Goal: Task Accomplishment & Management: Manage account settings

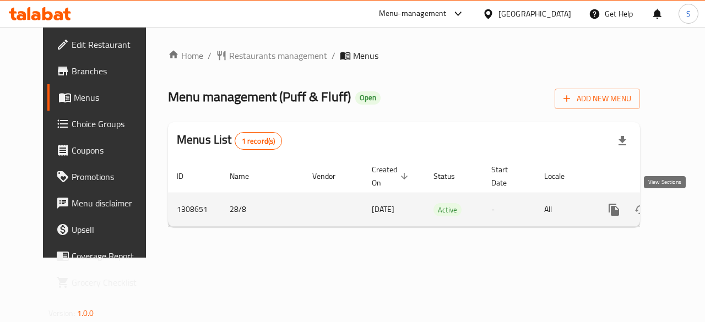
click at [687, 215] on icon "enhanced table" at bounding box center [693, 209] width 13 height 13
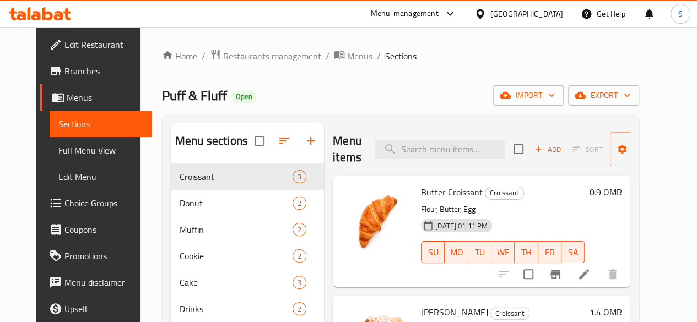
click at [576, 50] on ol "Home / Restaurants management / Menus / Sections" at bounding box center [400, 56] width 477 height 14
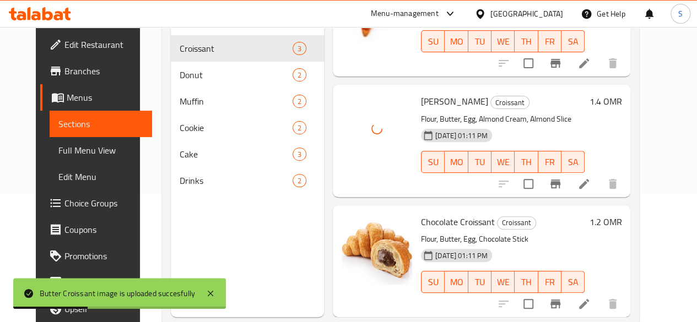
scroll to position [154, 0]
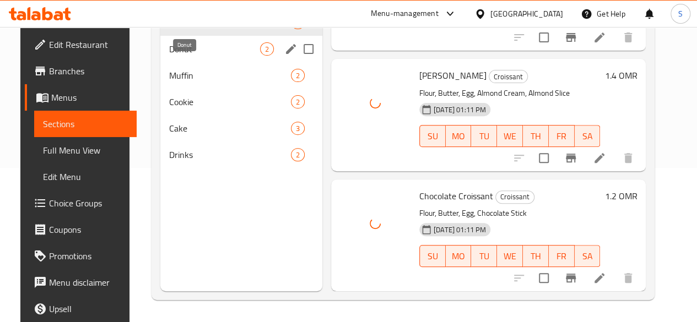
click at [182, 56] on span "Donut" at bounding box center [214, 48] width 91 height 13
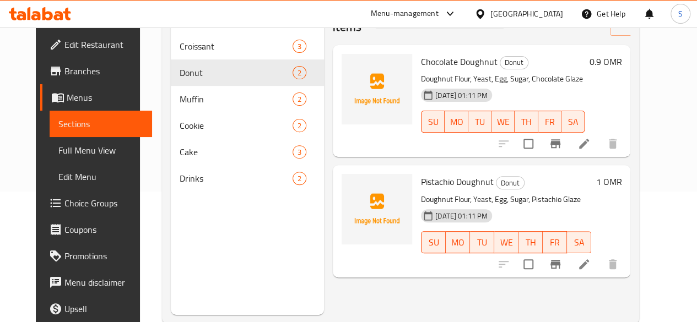
scroll to position [140, 0]
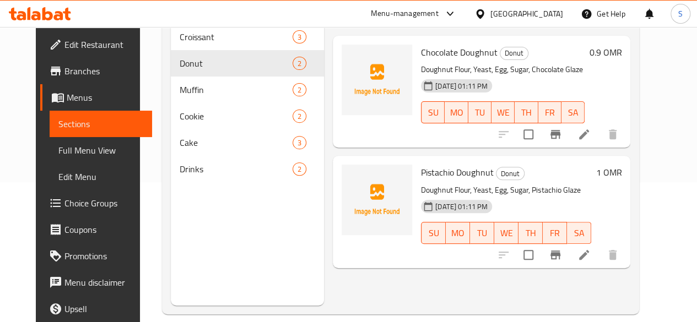
click at [403, 31] on div "Menu items Add Sort Manage items" at bounding box center [482, 9] width 298 height 52
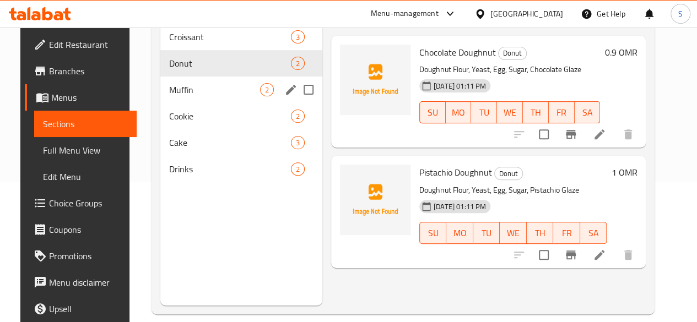
click at [197, 103] on div "Muffin 2" at bounding box center [241, 90] width 162 height 26
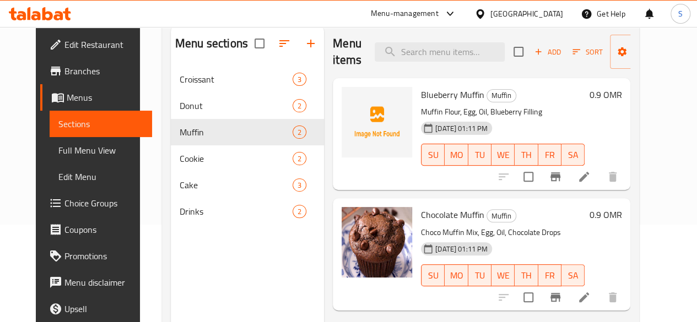
scroll to position [97, 0]
click at [441, 184] on div "Blueberry Muffin Muffin Muffin Flour, Egg, Oil, Blueberry Filling 28-08-2025 01…" at bounding box center [503, 134] width 172 height 103
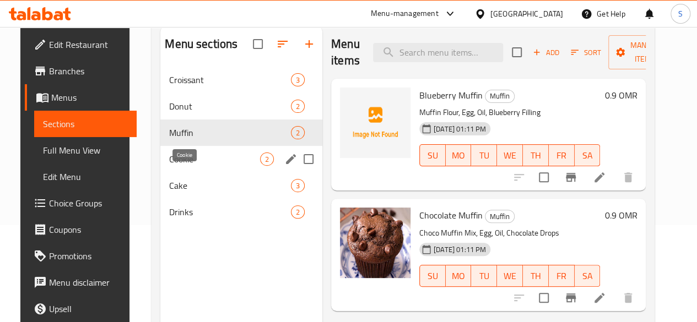
click at [169, 166] on span "Cookie" at bounding box center [214, 159] width 91 height 13
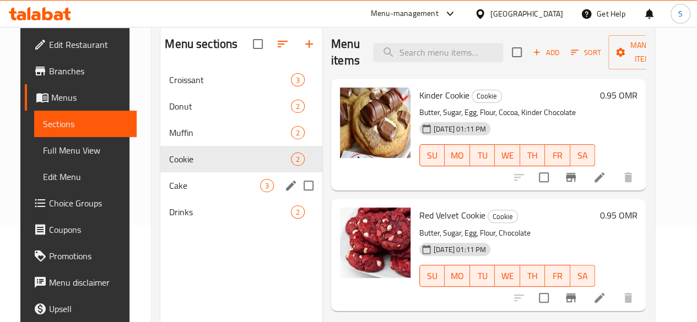
click at [183, 199] on div "Cake 3" at bounding box center [241, 185] width 162 height 26
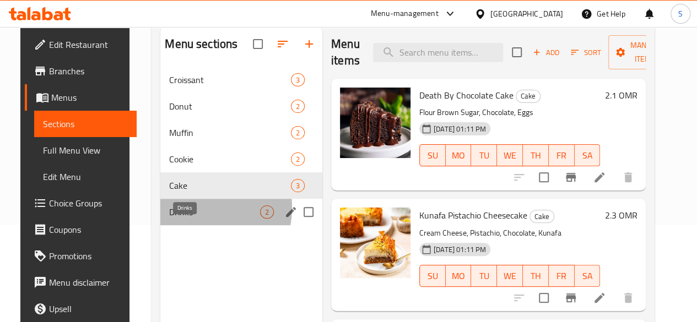
click at [181, 219] on span "Drinks" at bounding box center [214, 212] width 91 height 13
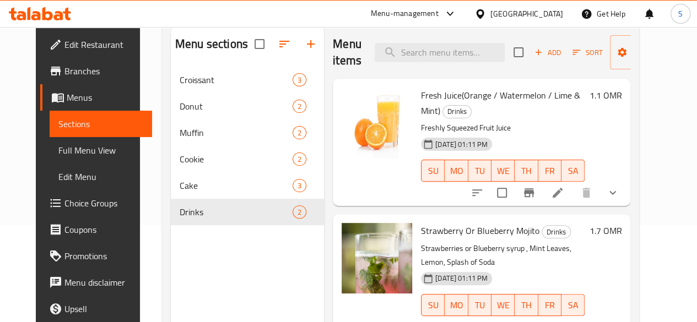
scroll to position [154, 0]
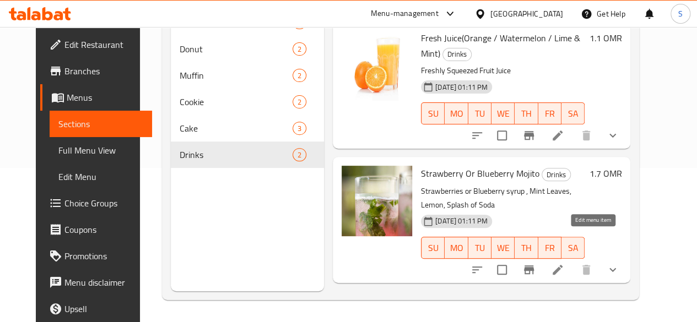
click at [563, 265] on icon at bounding box center [558, 270] width 10 height 10
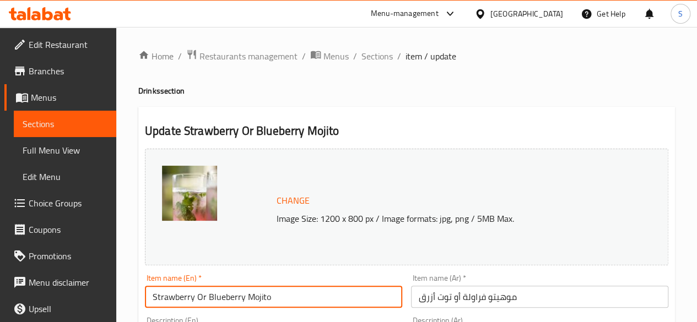
drag, startPoint x: 246, startPoint y: 302, endPoint x: 197, endPoint y: 304, distance: 49.1
click at [197, 304] on input "Strawberry Or Blueberry Mojito" at bounding box center [273, 297] width 257 height 22
type input "Strawberry Mojito"
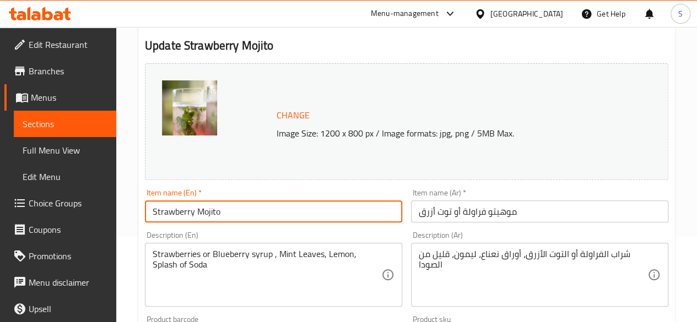
scroll to position [86, 0]
drag, startPoint x: 260, startPoint y: 214, endPoint x: 95, endPoint y: 225, distance: 165.7
drag, startPoint x: 248, startPoint y: 213, endPoint x: 42, endPoint y: 212, distance: 206.1
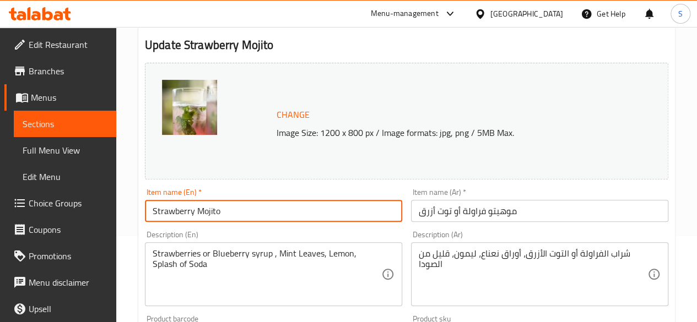
drag, startPoint x: 535, startPoint y: 206, endPoint x: 354, endPoint y: 211, distance: 181.4
click at [354, 211] on div "Change Image Size: 1200 x 800 px / Image formats: jpg, png / 5MB Max. Item name…" at bounding box center [407, 303] width 532 height 491
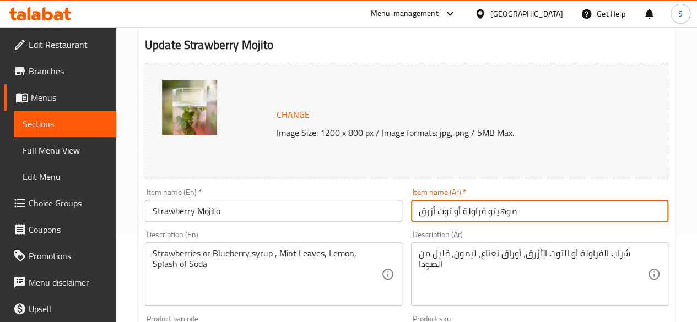
paste input "الفراولة"
type input "موهيتو الفراولة"
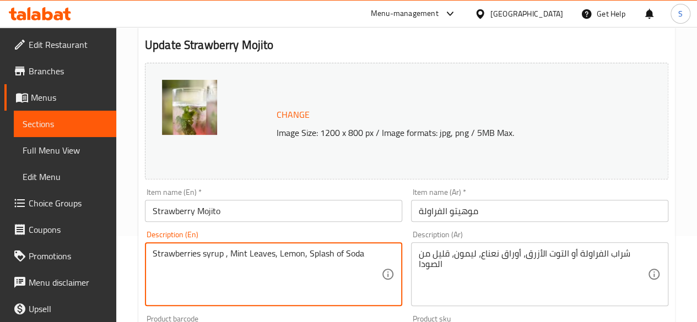
drag, startPoint x: 379, startPoint y: 255, endPoint x: 110, endPoint y: 239, distance: 268.9
type textarea "Strawberries syrup , Mint Leaves, Lemon, Splash of Soda"
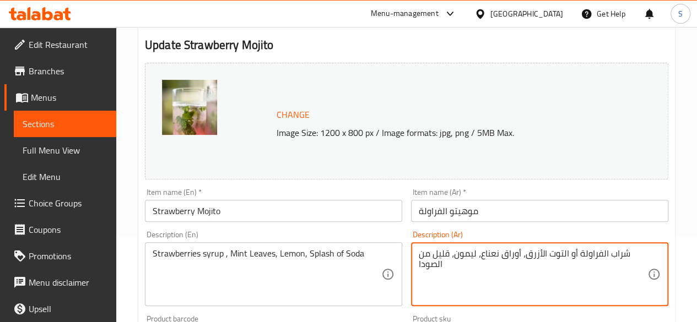
drag, startPoint x: 470, startPoint y: 268, endPoint x: 625, endPoint y: 254, distance: 156.1
paste textarea "شراب الفراولة، أوراق النعناع، ​​الليمون، رشة من الصودا"
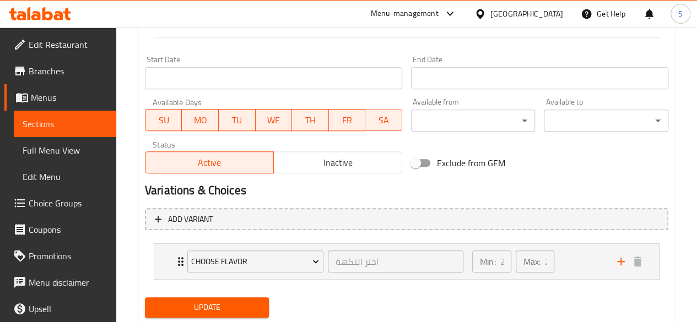
scroll to position [490, 0]
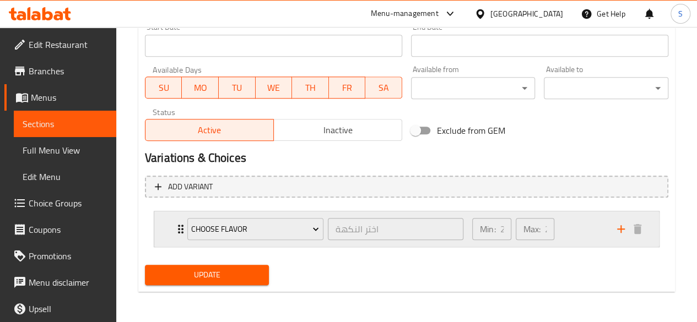
click at [181, 238] on div "Choose Flavor اختر النكهة ​" at bounding box center [325, 229] width 289 height 35
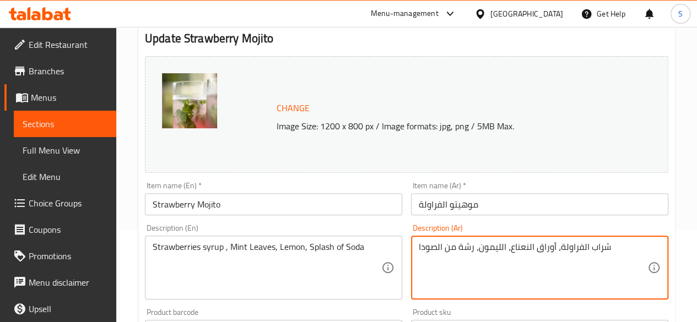
scroll to position [0, 0]
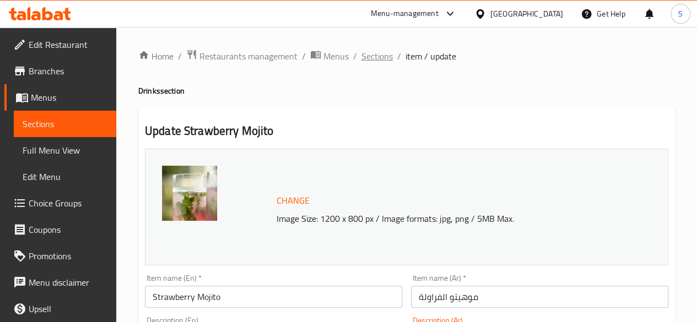
type textarea "شراب الفراولة، أوراق النعناع، ​​الليمون، رشة من الصودا"
click at [371, 62] on span "Sections" at bounding box center [377, 56] width 31 height 13
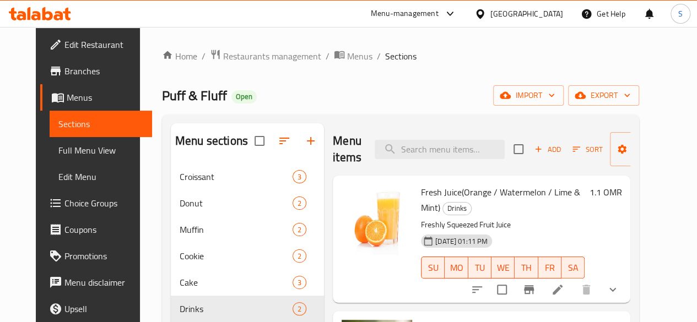
click at [41, 15] on icon at bounding box center [40, 13] width 62 height 13
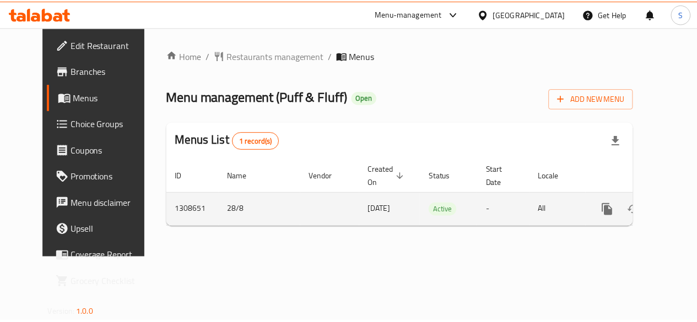
scroll to position [0, 4]
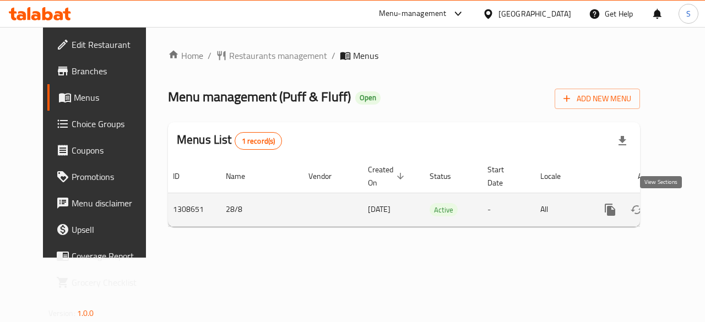
click at [683, 210] on icon "enhanced table" at bounding box center [689, 209] width 13 height 13
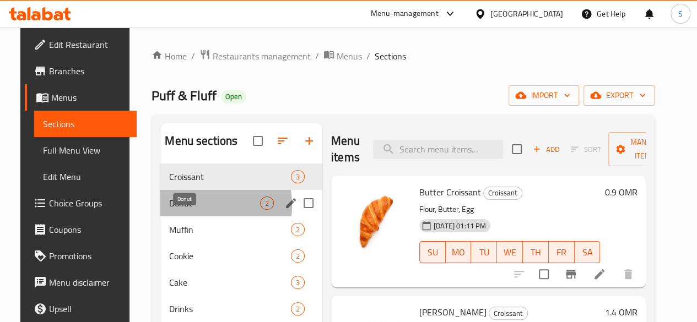
click at [179, 210] on span "Donut" at bounding box center [214, 203] width 91 height 13
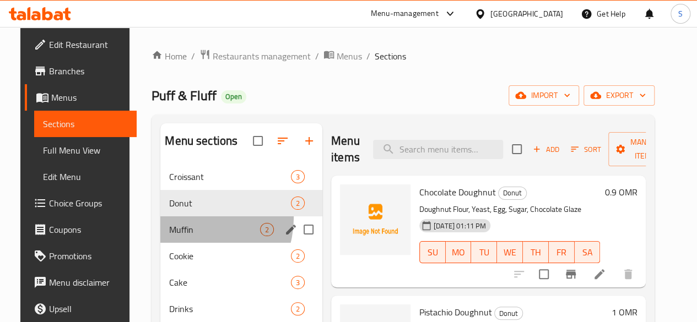
click at [184, 235] on div "Muffin 2" at bounding box center [241, 230] width 162 height 26
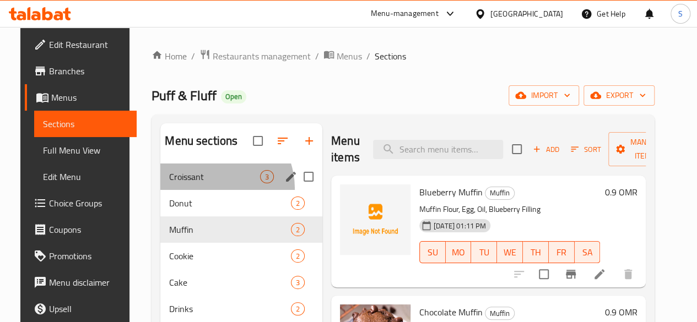
click at [195, 190] on div "Croissant 3" at bounding box center [241, 177] width 162 height 26
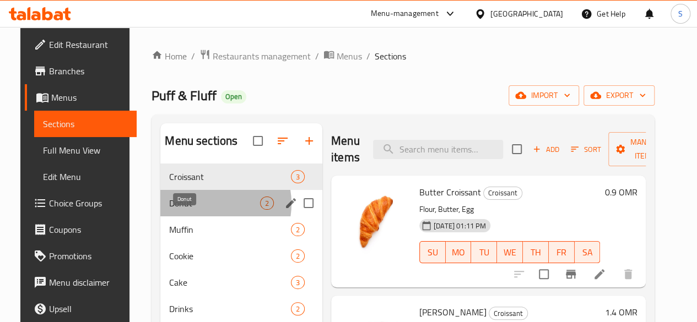
click at [193, 210] on span "Donut" at bounding box center [214, 203] width 91 height 13
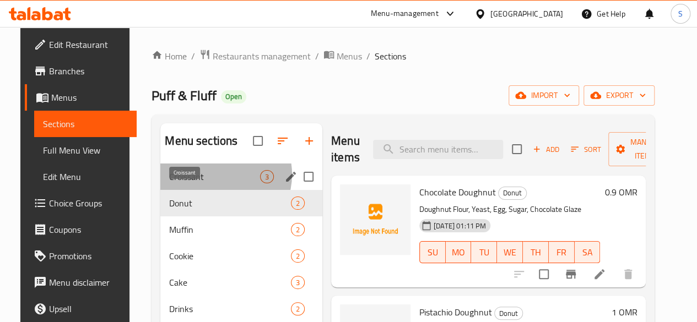
click at [205, 184] on span "Croissant" at bounding box center [214, 176] width 91 height 13
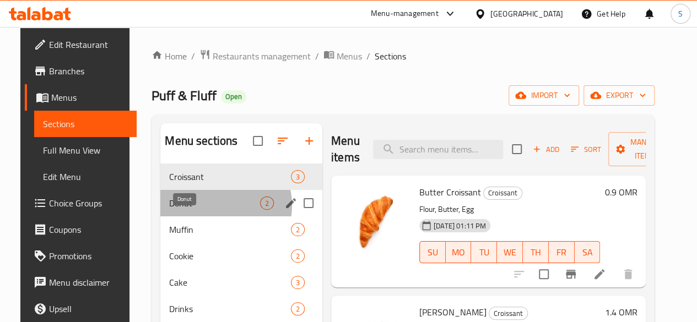
click at [201, 210] on span "Donut" at bounding box center [214, 203] width 91 height 13
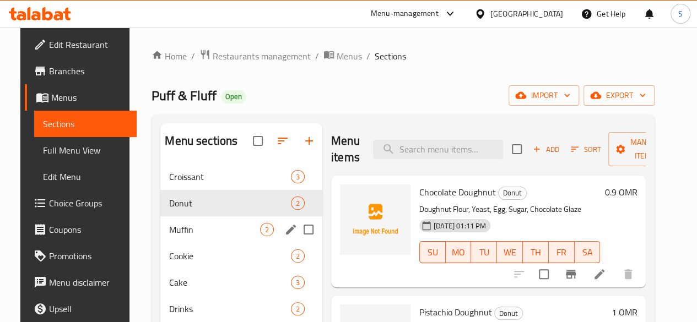
click at [196, 237] on div "Muffin 2" at bounding box center [241, 230] width 162 height 26
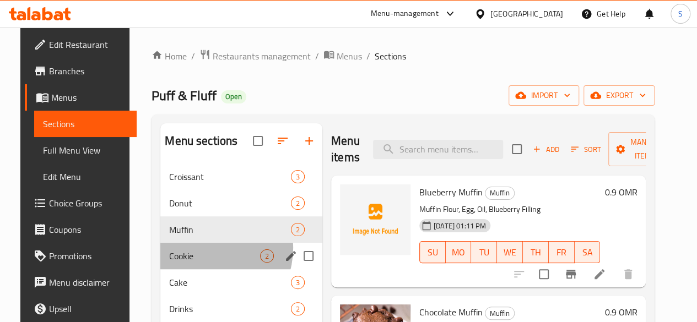
click at [195, 265] on div "Cookie 2" at bounding box center [241, 256] width 162 height 26
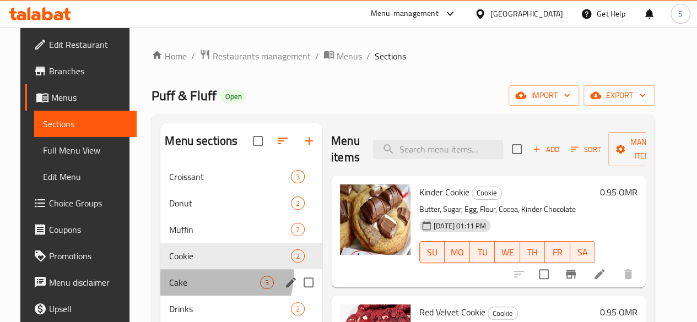
click at [198, 290] on div "Cake 3" at bounding box center [241, 282] width 162 height 26
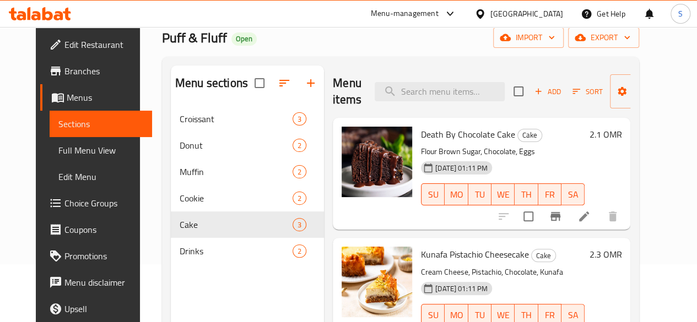
scroll to position [58, 0]
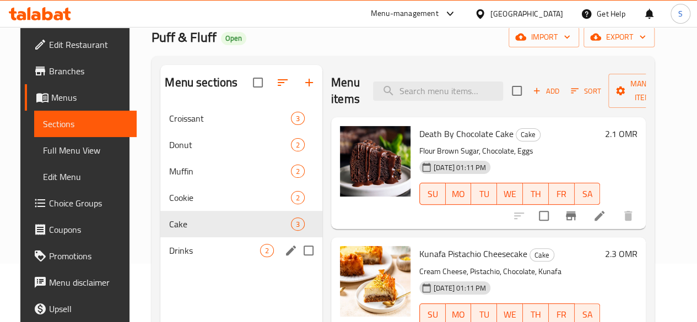
click at [196, 260] on div "Drinks 2" at bounding box center [241, 251] width 162 height 26
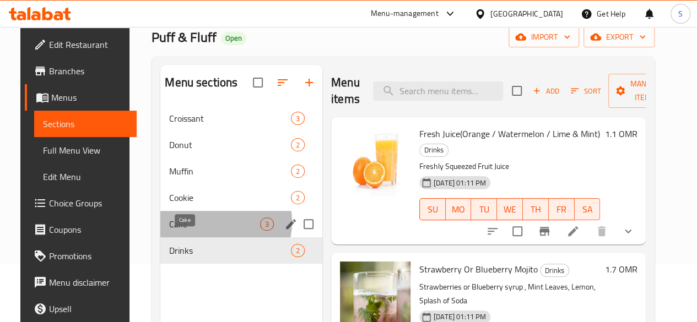
click at [198, 231] on span "Cake" at bounding box center [214, 224] width 91 height 13
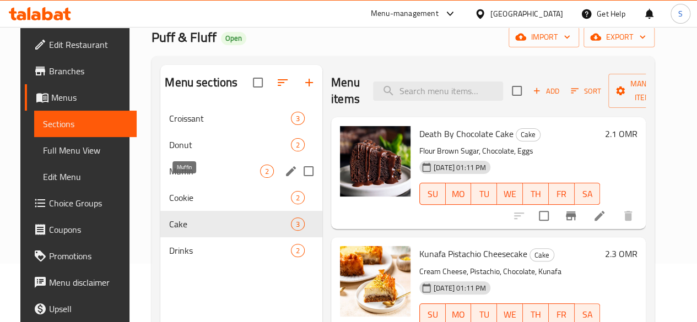
drag, startPoint x: 205, startPoint y: 207, endPoint x: 204, endPoint y: 184, distance: 23.7
click at [204, 184] on div "Croissant 3 Donut 2 Muffin 2 Cookie 2 Cake 3 Drinks 2" at bounding box center [241, 184] width 162 height 159
click at [204, 178] on span "Muffin" at bounding box center [214, 171] width 91 height 13
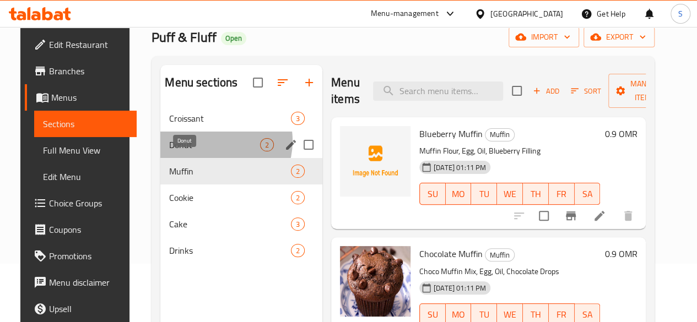
click at [202, 152] on span "Donut" at bounding box center [214, 144] width 91 height 13
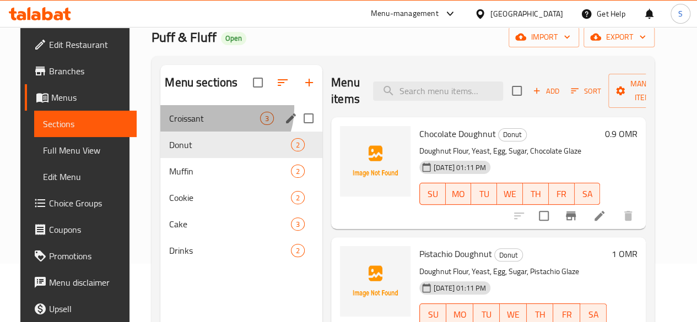
click at [201, 125] on div "Croissant 3" at bounding box center [241, 118] width 162 height 26
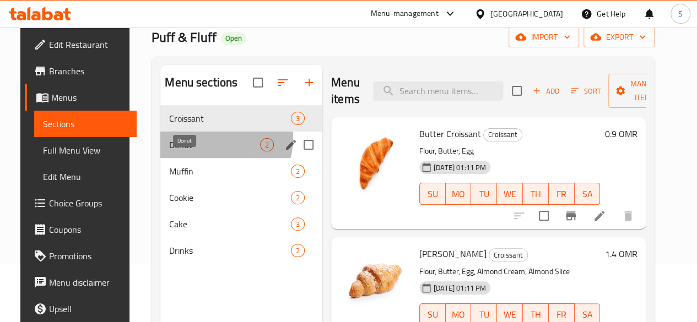
click at [196, 152] on span "Donut" at bounding box center [214, 144] width 91 height 13
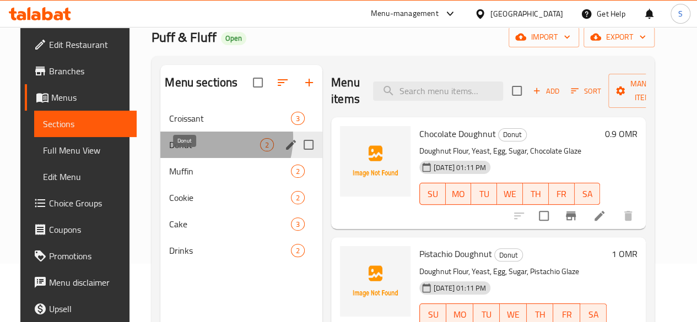
click at [196, 152] on span "Donut" at bounding box center [214, 144] width 91 height 13
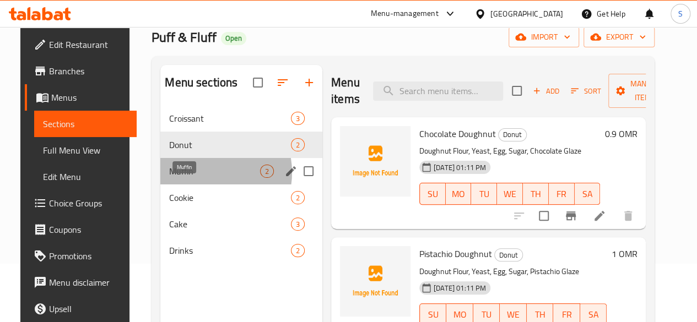
click at [192, 178] on span "Muffin" at bounding box center [214, 171] width 91 height 13
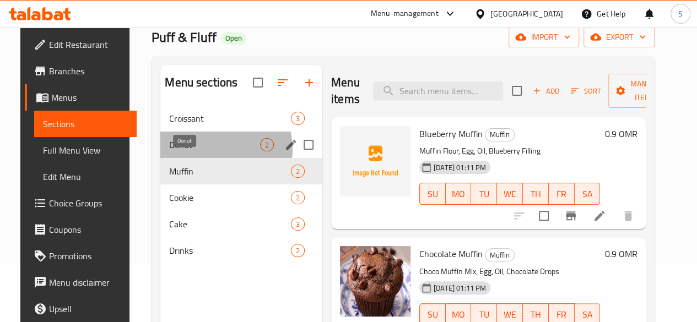
click at [202, 152] on span "Donut" at bounding box center [214, 144] width 91 height 13
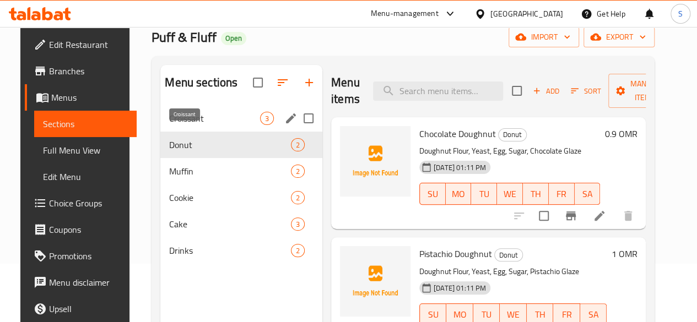
click at [202, 125] on span "Croissant" at bounding box center [214, 118] width 91 height 13
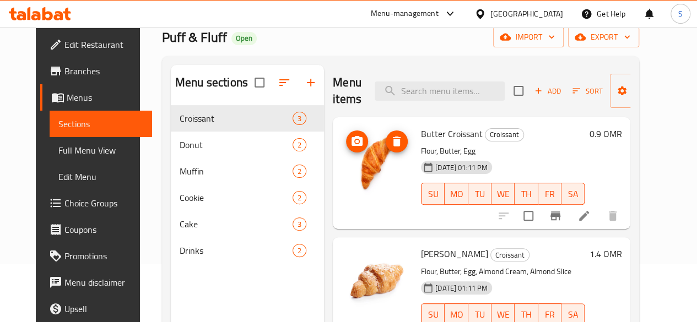
scroll to position [83, 0]
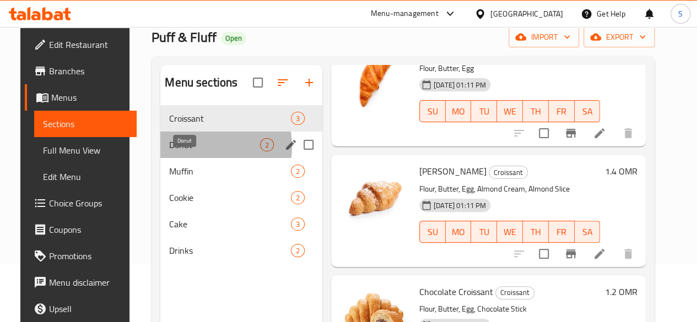
click at [188, 152] on span "Donut" at bounding box center [214, 144] width 91 height 13
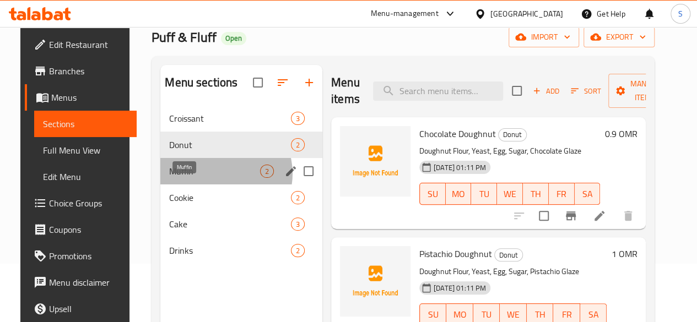
click at [208, 178] on span "Muffin" at bounding box center [214, 171] width 91 height 13
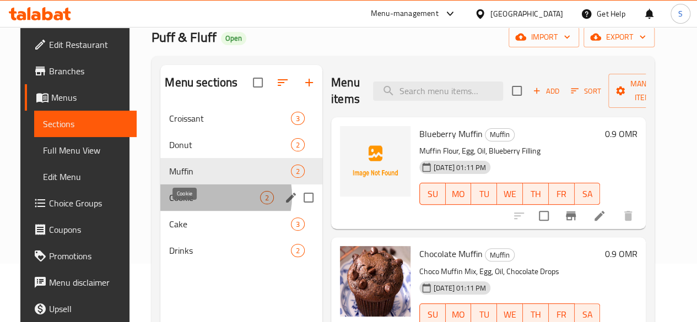
click at [196, 204] on span "Cookie" at bounding box center [214, 197] width 91 height 13
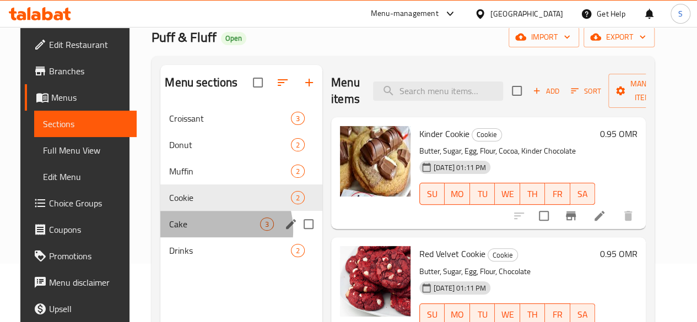
click at [191, 238] on div "Cake 3" at bounding box center [241, 224] width 162 height 26
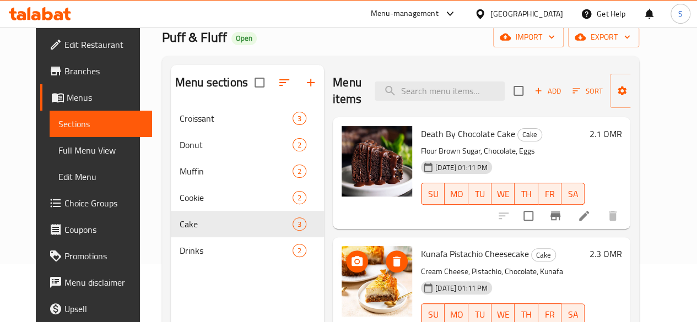
scroll to position [83, 0]
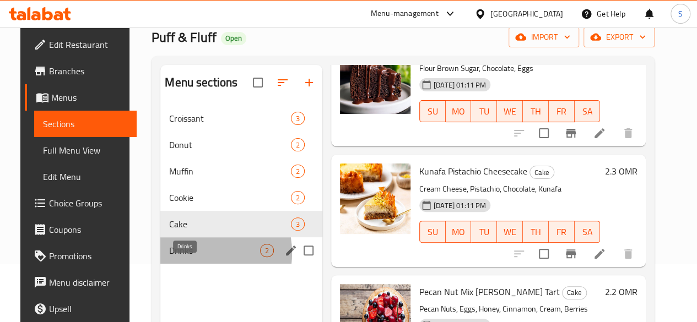
click at [179, 257] on span "Drinks" at bounding box center [214, 250] width 91 height 13
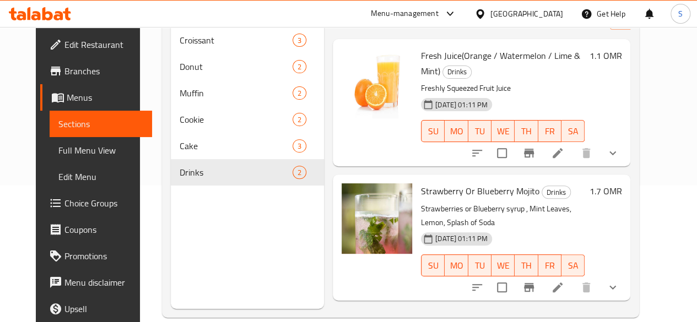
scroll to position [137, 0]
click at [29, 8] on icon at bounding box center [29, 13] width 3 height 13
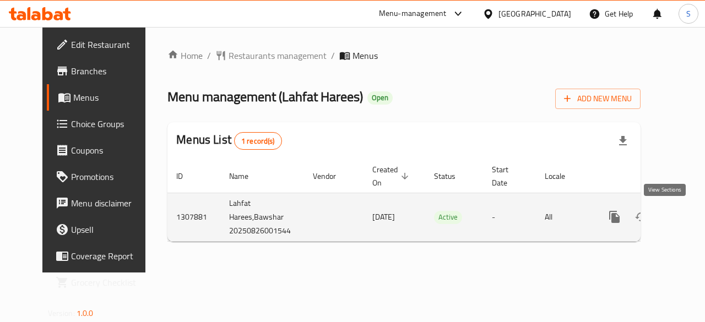
click at [681, 212] on link "enhanced table" at bounding box center [694, 217] width 26 height 26
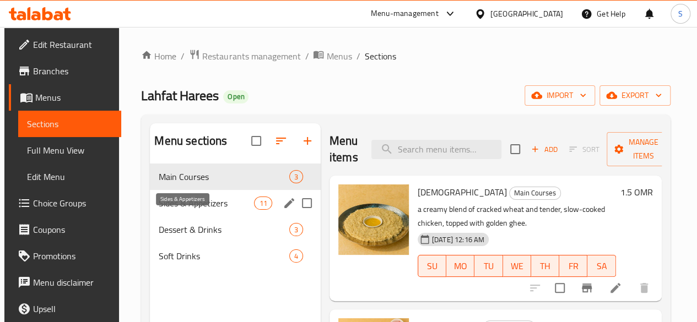
click at [193, 210] on span "Sides & Appetizers" at bounding box center [206, 203] width 95 height 13
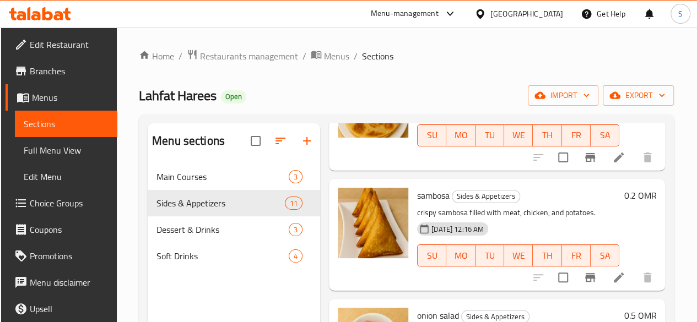
scroll to position [747, 0]
click at [610, 284] on li at bounding box center [618, 277] width 31 height 20
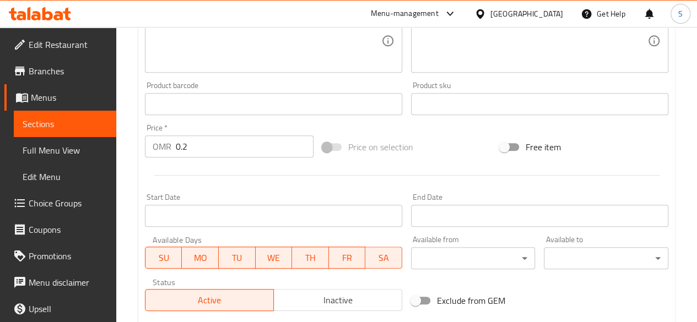
scroll to position [472, 0]
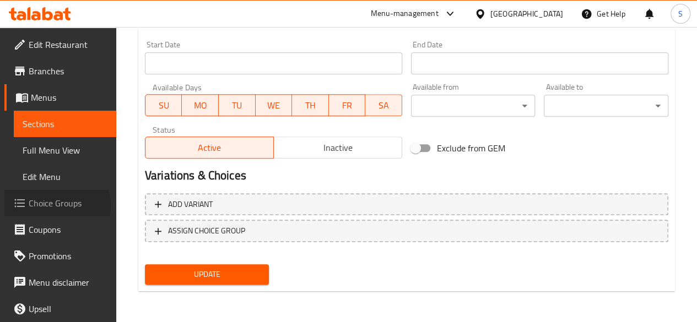
click at [48, 207] on span "Choice Groups" at bounding box center [68, 203] width 79 height 13
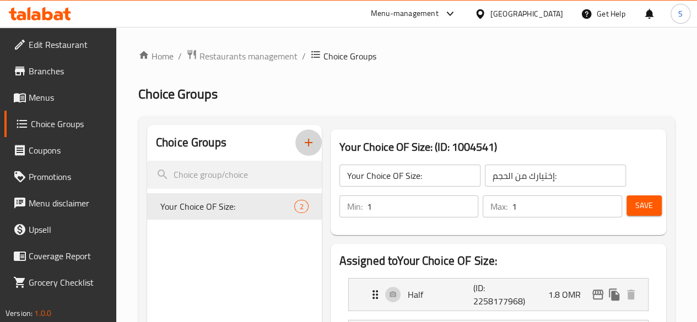
click at [302, 145] on icon "button" at bounding box center [308, 142] width 13 height 13
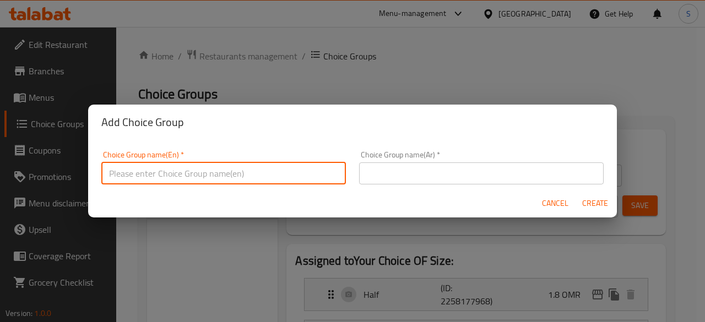
click at [203, 170] on input "text" at bounding box center [223, 174] width 245 height 22
type input "Your Choice of Portion:"
drag, startPoint x: 207, startPoint y: 172, endPoint x: 85, endPoint y: 177, distance: 122.4
click at [85, 177] on div "Add Choice Group Choice Group name(En)   * Your Choice of Portion: Choice Group…" at bounding box center [352, 161] width 705 height 322
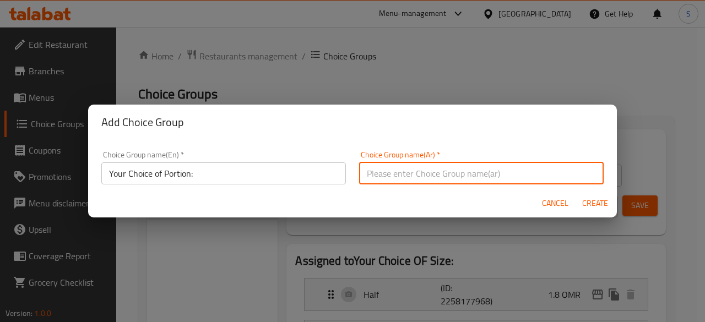
click at [386, 170] on input "text" at bounding box center [481, 174] width 245 height 22
paste input "اختيارك للجزء:"
type input "اختيارك للجزء:"
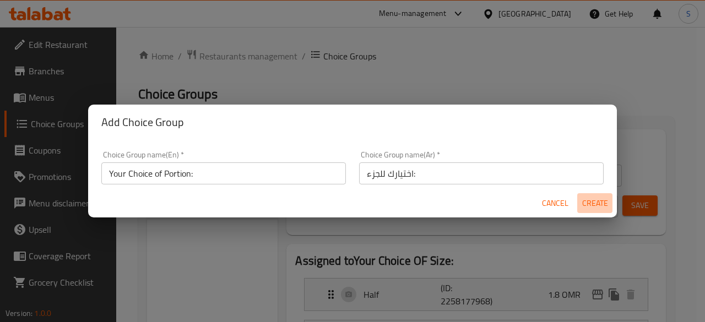
click at [597, 198] on span "Create" at bounding box center [595, 204] width 26 height 14
type input "Your Choice of Portion:"
type input "اختيارك للجزء:"
type input "0"
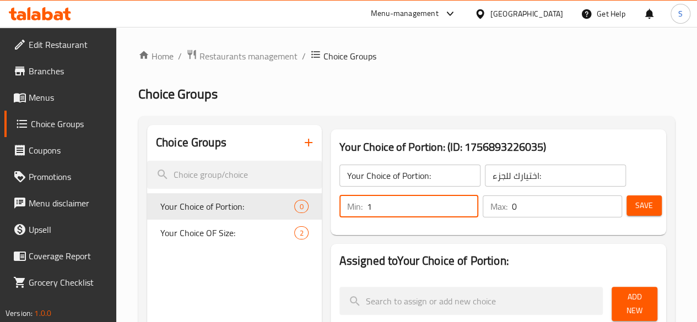
type input "1"
click at [441, 202] on input "1" at bounding box center [423, 207] width 112 height 22
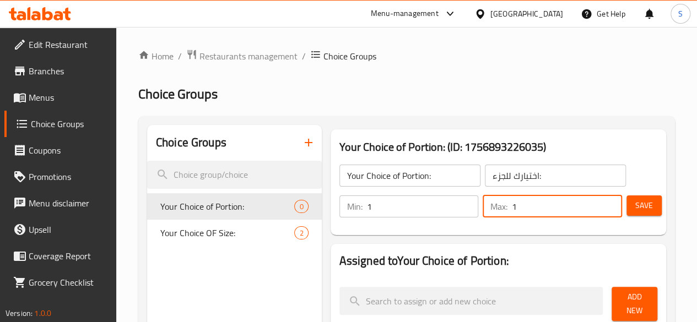
type input "1"
click at [606, 201] on input "1" at bounding box center [567, 207] width 110 height 22
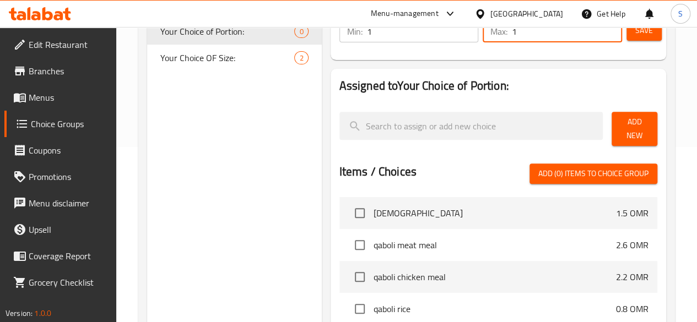
scroll to position [176, 0]
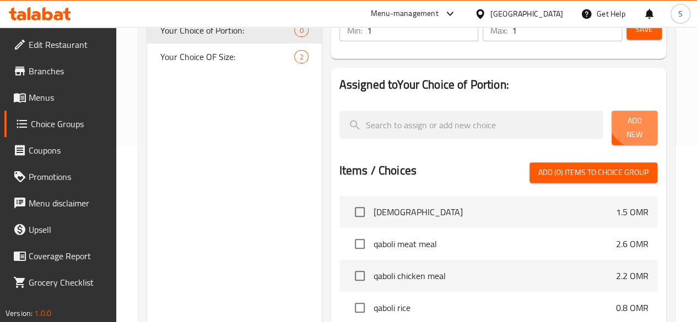
click at [634, 120] on span "Add New" at bounding box center [635, 128] width 28 height 28
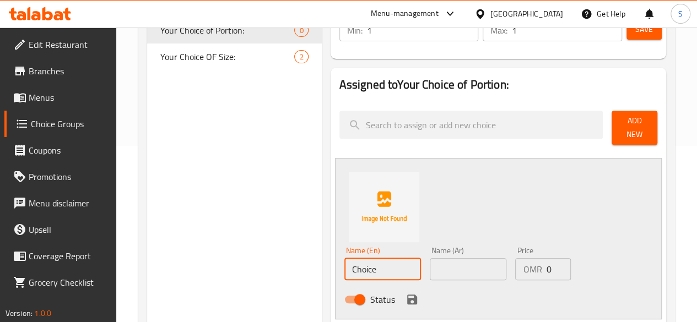
drag, startPoint x: 353, startPoint y: 262, endPoint x: 220, endPoint y: 252, distance: 133.2
click at [220, 252] on div "Choice Groups Your Choice of Portion: 0 Your Choice OF Size: 2 Your Choice of P…" at bounding box center [409, 297] width 524 height 697
drag, startPoint x: 358, startPoint y: 266, endPoint x: 212, endPoint y: 242, distance: 148.0
click at [212, 242] on div "Choice Groups Your Choice of Portion: 0 Your Choice OF Size: 2 Your Choice of P…" at bounding box center [409, 297] width 524 height 697
type input "Potato"
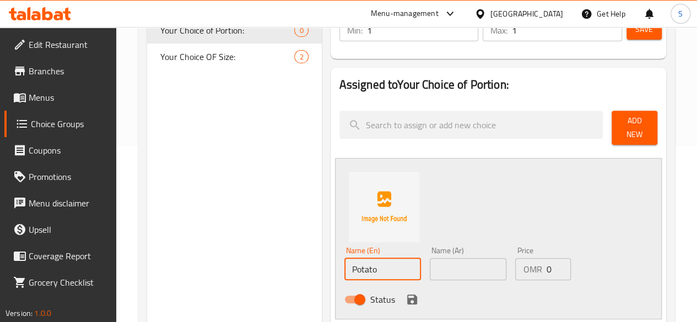
click at [449, 265] on input "text" at bounding box center [468, 269] width 77 height 22
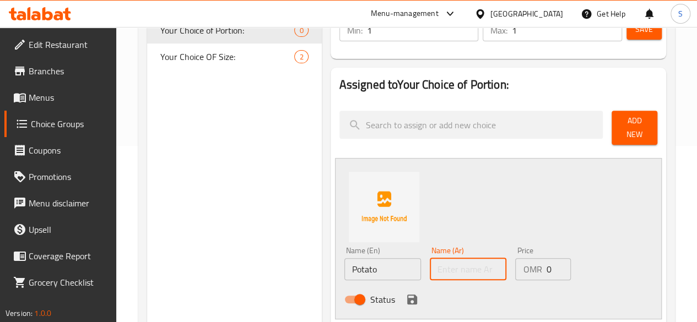
paste input "البطاطس"
type input "البطاطس"
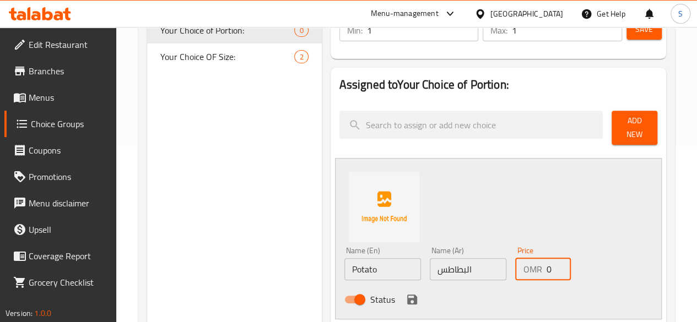
click at [546, 268] on input "0" at bounding box center [558, 269] width 25 height 22
type input "0.2"
click at [407, 295] on icon "save" at bounding box center [412, 300] width 10 height 10
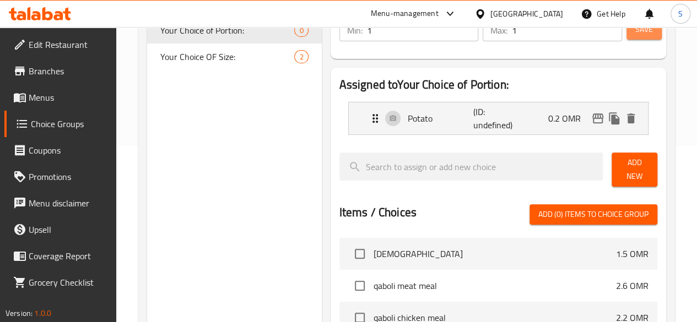
click at [635, 34] on span "Save" at bounding box center [644, 30] width 18 height 14
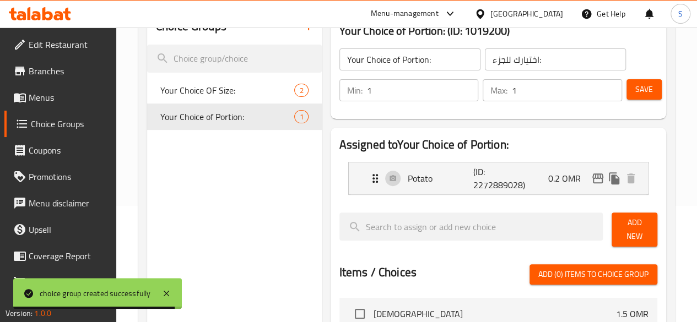
scroll to position [117, 0]
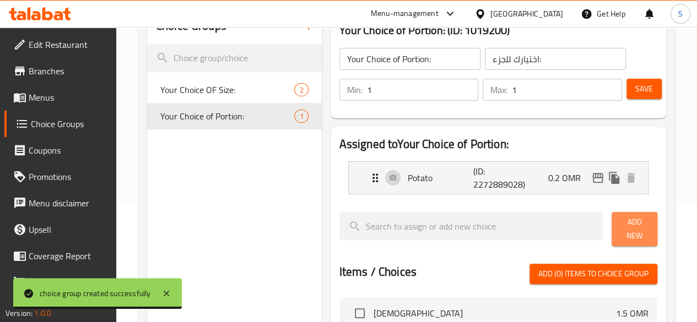
click at [627, 227] on span "Add New" at bounding box center [635, 229] width 28 height 28
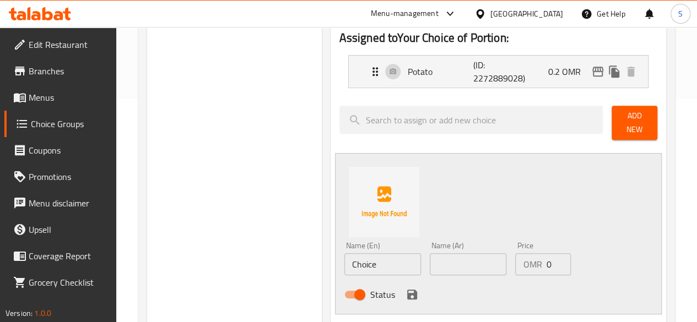
scroll to position [224, 0]
drag, startPoint x: 358, startPoint y: 265, endPoint x: 165, endPoint y: 251, distance: 193.4
click at [165, 251] on div "Choice Groups Your Choice OF Size: 2 Your Choice of Portion: 1 Your Choice of P…" at bounding box center [409, 270] width 524 height 739
type input "Chicken"
click at [518, 199] on div "Name (En) Chicken Name (En) Name (Ar) Name (Ar) Price OMR 0 Price Status" at bounding box center [498, 233] width 327 height 161
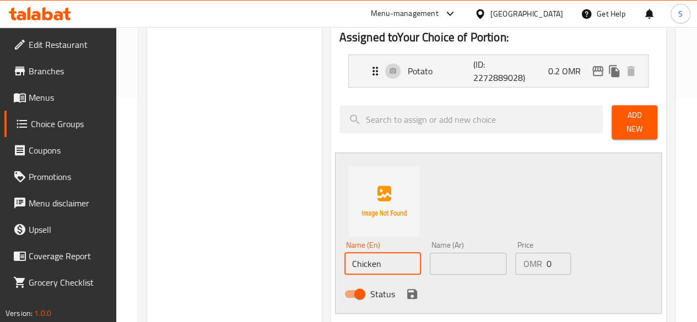
drag, startPoint x: 352, startPoint y: 262, endPoint x: 245, endPoint y: 254, distance: 107.3
click at [245, 254] on div "Choice Groups Your Choice OF Size: 2 Your Choice of Portion: 1 Your Choice of P…" at bounding box center [409, 270] width 524 height 739
click at [425, 269] on div "Name (Ar) Name (Ar)" at bounding box center [467, 258] width 85 height 42
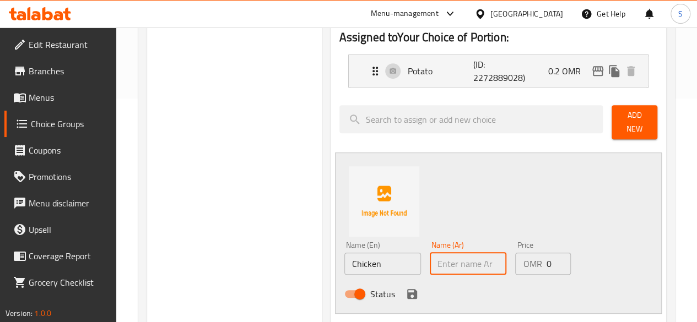
click at [438, 258] on input "text" at bounding box center [468, 264] width 77 height 22
paste input "فرخة"
type input "فرخة"
click at [546, 261] on input "0" at bounding box center [558, 264] width 25 height 22
type input "0.25"
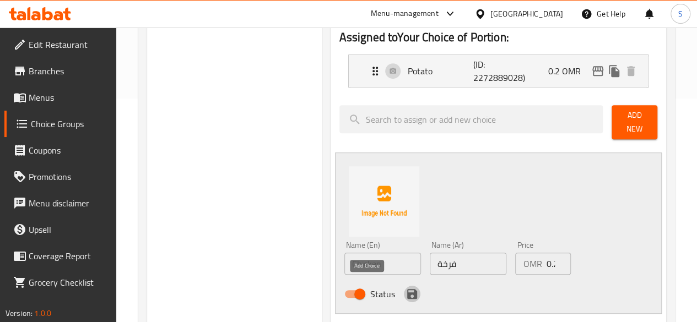
click at [406, 293] on icon "save" at bounding box center [412, 294] width 13 height 13
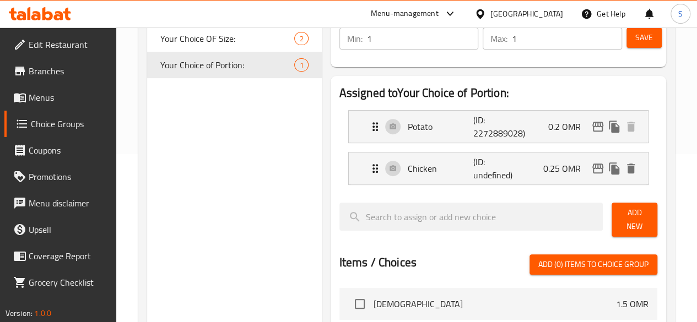
scroll to position [168, 0]
click at [621, 219] on span "Add New" at bounding box center [635, 221] width 28 height 28
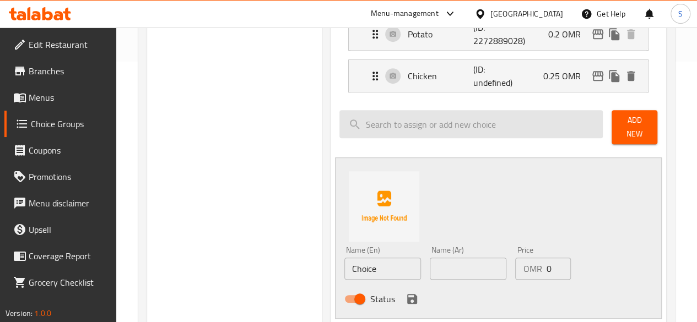
scroll to position [261, 0]
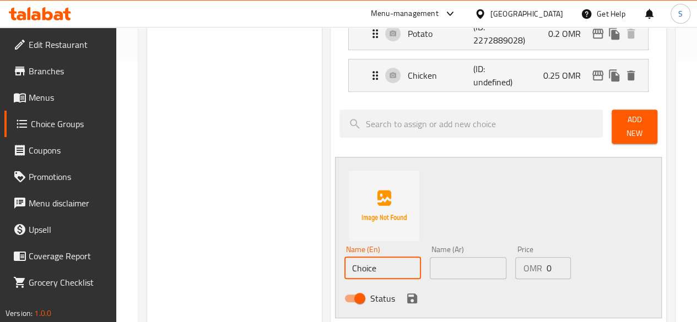
drag, startPoint x: 364, startPoint y: 262, endPoint x: 209, endPoint y: 260, distance: 154.9
click at [209, 260] on div "Choice Groups Your Choice OF Size: 2 Your Choice of Portion: 1 Your Choice of P…" at bounding box center [409, 254] width 524 height 781
drag, startPoint x: 338, startPoint y: 261, endPoint x: 240, endPoint y: 266, distance: 97.7
click at [240, 266] on div "Choice Groups Your Choice OF Size: 2 Your Choice of Portion: 1 Your Choice of P…" at bounding box center [409, 254] width 524 height 781
type input "Meat"
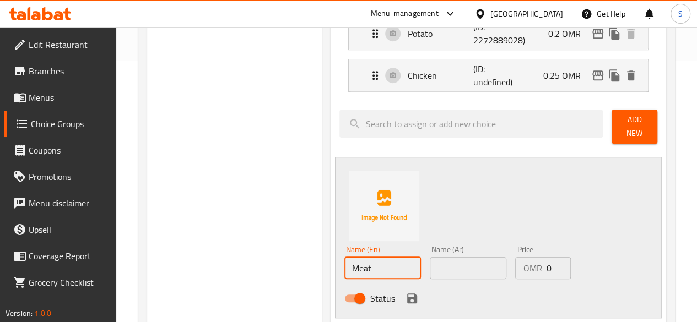
click at [455, 247] on div "Name (Ar) Name (Ar)" at bounding box center [468, 263] width 77 height 34
click at [430, 262] on input "text" at bounding box center [468, 268] width 77 height 22
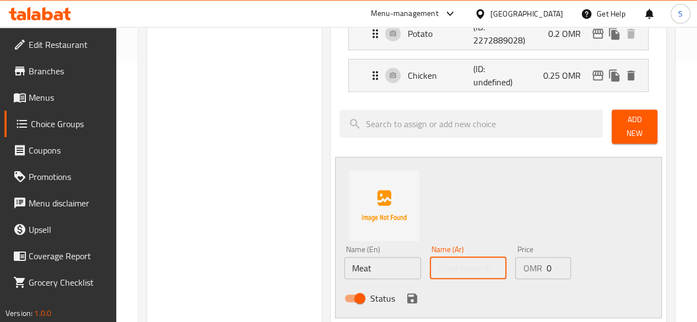
paste input "لحمة"
type input "لحمة"
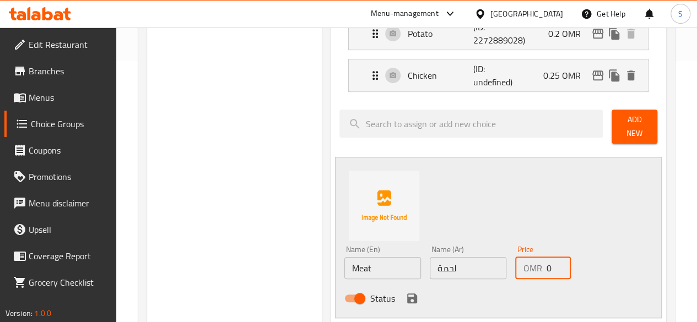
click at [546, 261] on input "0" at bounding box center [558, 268] width 25 height 22
type input "0.3"
click at [406, 292] on icon "save" at bounding box center [412, 298] width 13 height 13
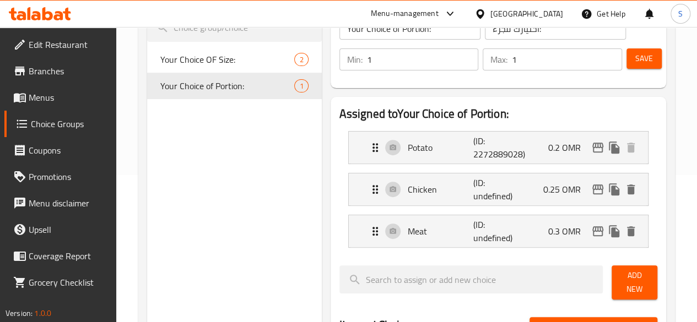
scroll to position [146, 0]
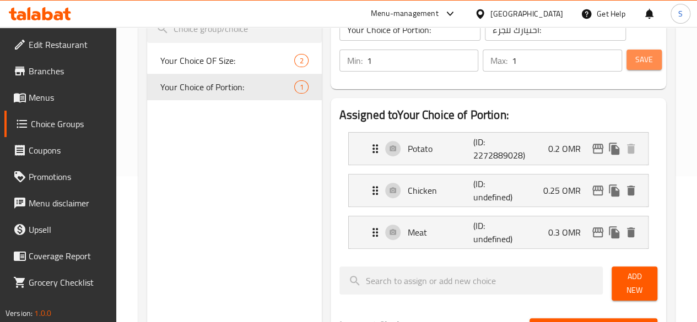
click at [644, 66] on span "Save" at bounding box center [644, 60] width 18 height 14
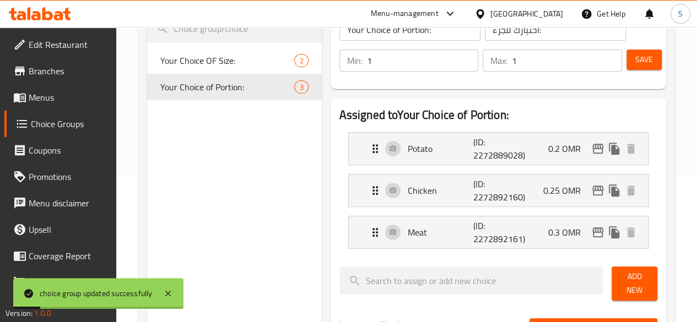
scroll to position [0, 0]
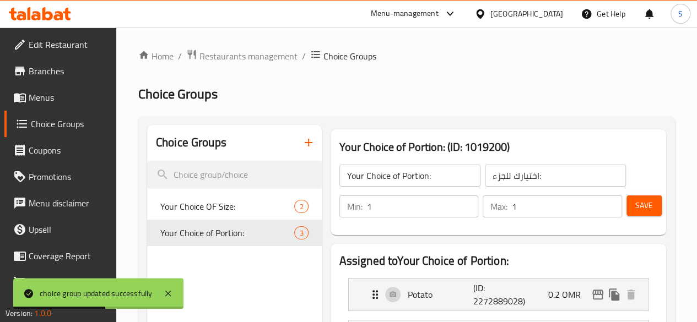
click at [34, 99] on span "Menus" at bounding box center [68, 97] width 79 height 13
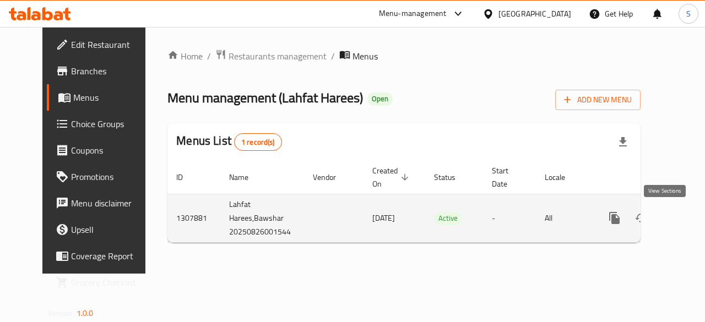
click at [681, 224] on link "enhanced table" at bounding box center [694, 218] width 26 height 26
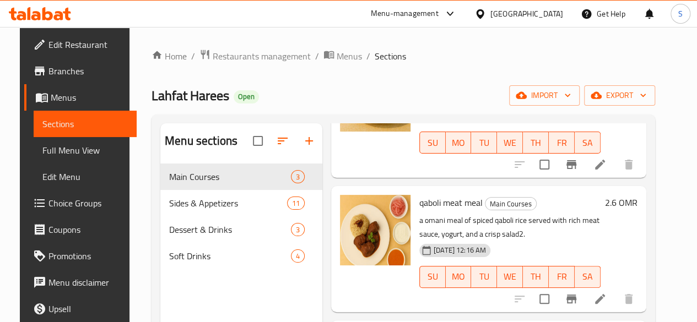
scroll to position [154, 0]
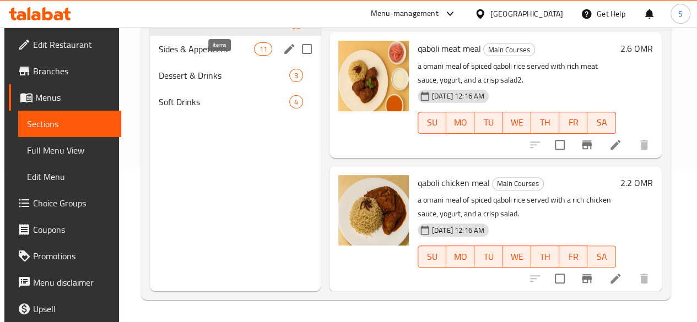
click at [255, 55] on span "11" at bounding box center [263, 49] width 17 height 10
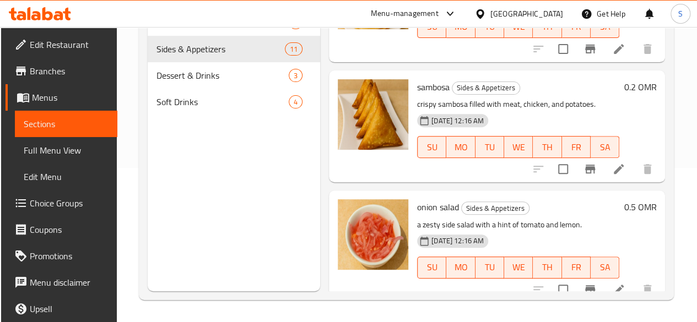
scroll to position [716, 0]
click at [612, 163] on icon at bounding box center [618, 169] width 13 height 13
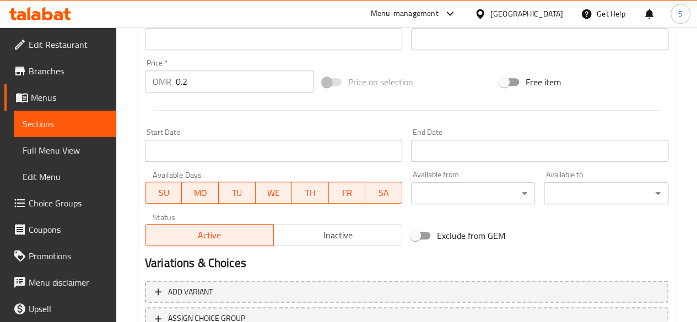
scroll to position [472, 0]
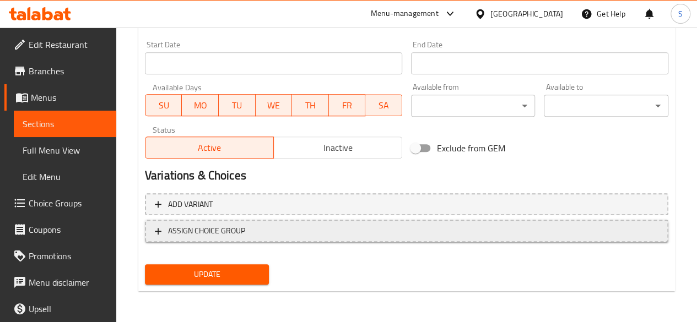
click at [245, 228] on span "ASSIGN CHOICE GROUP" at bounding box center [206, 231] width 77 height 14
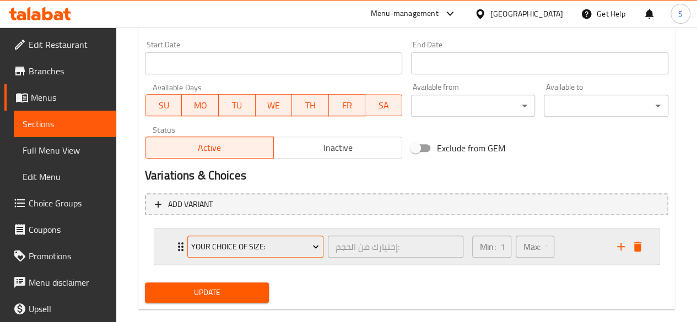
click at [290, 238] on button "Your Choice OF Size:" at bounding box center [255, 247] width 136 height 22
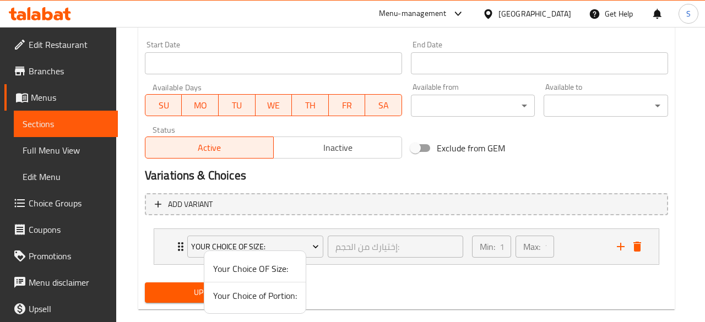
click at [259, 291] on span "Your Choice of Portion:" at bounding box center [255, 295] width 84 height 13
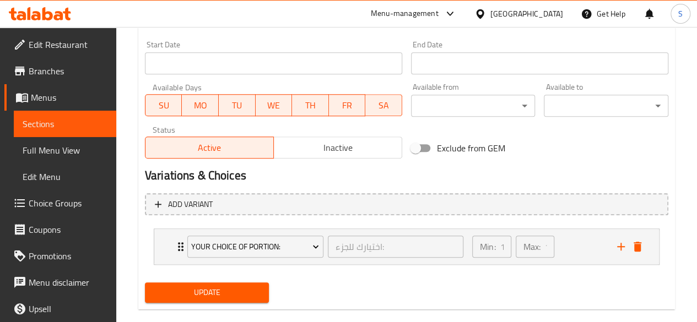
click at [235, 285] on button "Update" at bounding box center [207, 293] width 125 height 20
click at [215, 289] on span "Update" at bounding box center [207, 293] width 107 height 14
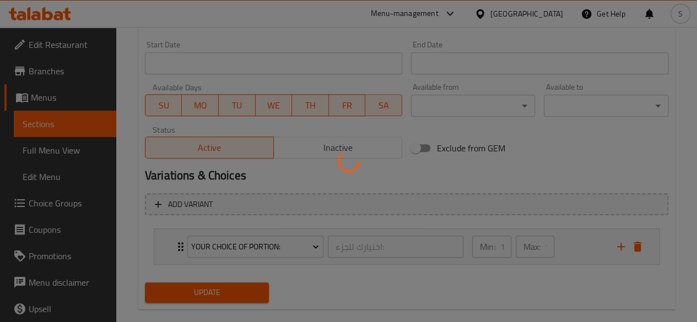
click at [433, 277] on div at bounding box center [348, 161] width 697 height 322
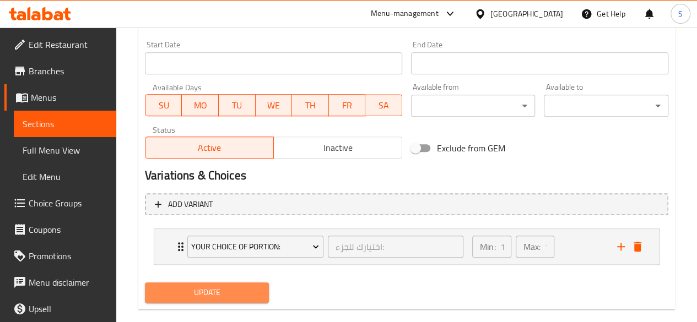
click at [186, 286] on span "Update" at bounding box center [207, 293] width 107 height 14
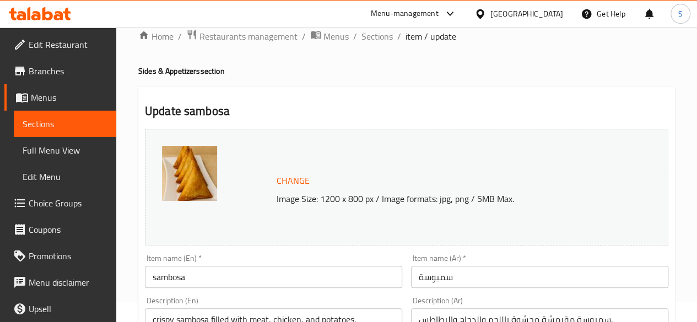
scroll to position [0, 0]
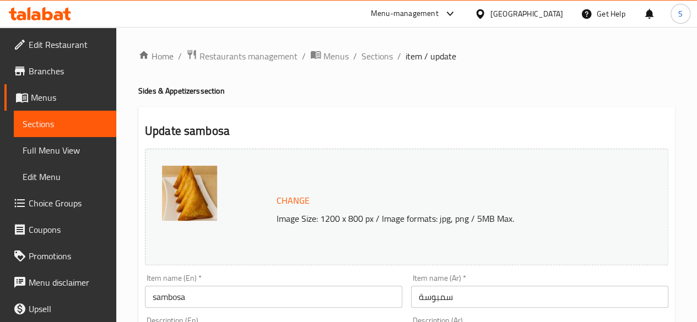
click at [59, 12] on icon at bounding box center [58, 15] width 9 height 9
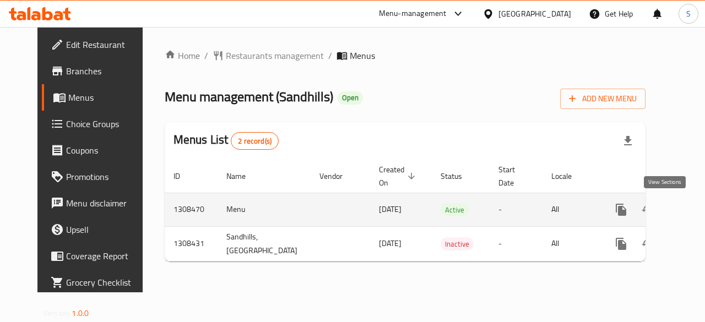
click at [694, 215] on icon "enhanced table" at bounding box center [700, 209] width 13 height 13
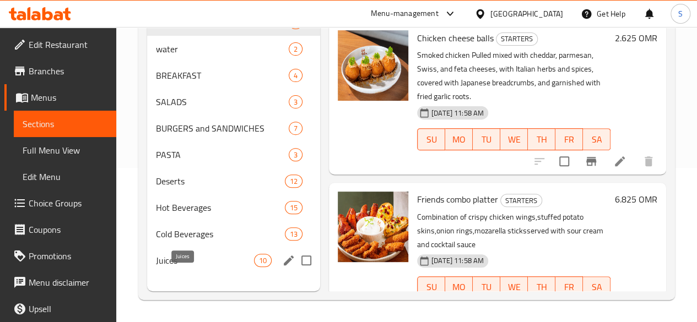
scroll to position [156, 0]
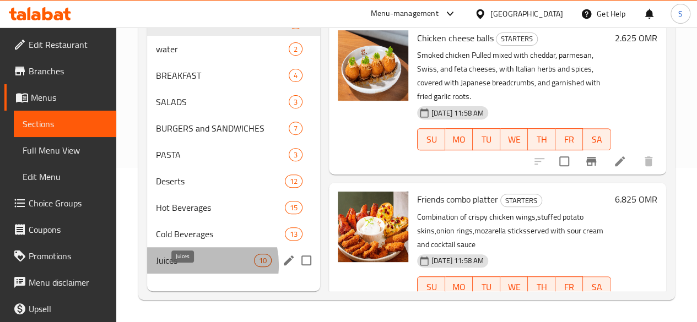
click at [188, 267] on span "Juices" at bounding box center [205, 260] width 98 height 13
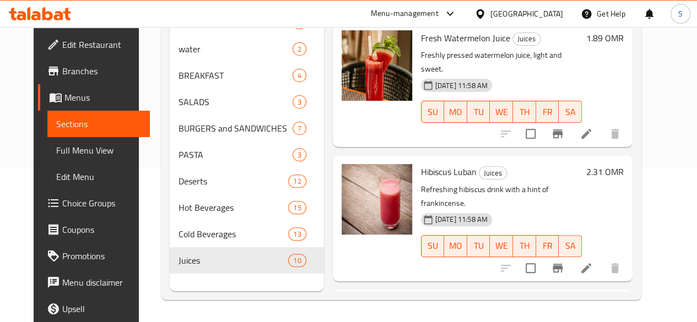
scroll to position [103, 0]
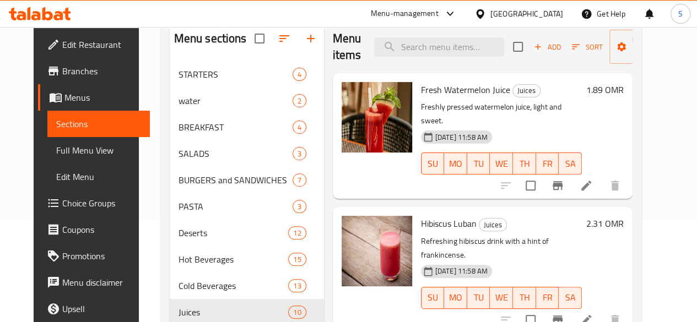
click at [55, 13] on icon at bounding box center [58, 15] width 9 height 9
